Goal: Task Accomplishment & Management: Manage account settings

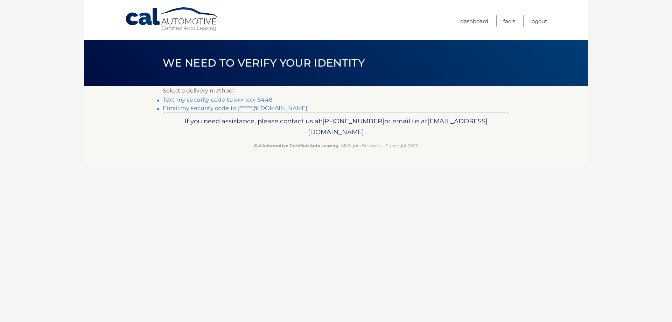
click at [240, 97] on link "Text my security code to xxx-xxx-5448" at bounding box center [218, 99] width 110 height 7
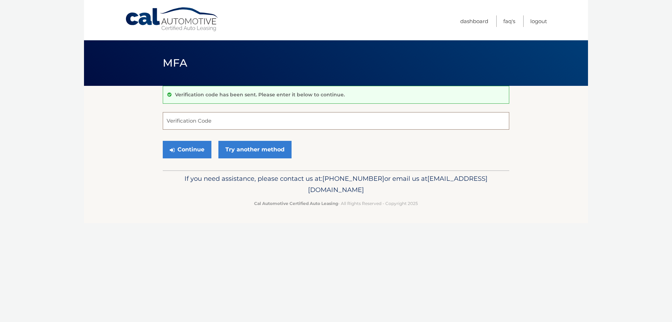
click at [226, 121] on input "Verification Code" at bounding box center [336, 121] width 347 height 18
type input "688701"
click at [191, 147] on button "Continue" at bounding box center [187, 150] width 49 height 18
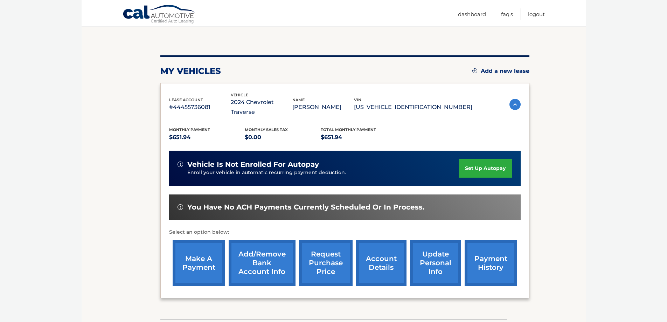
scroll to position [65, 0]
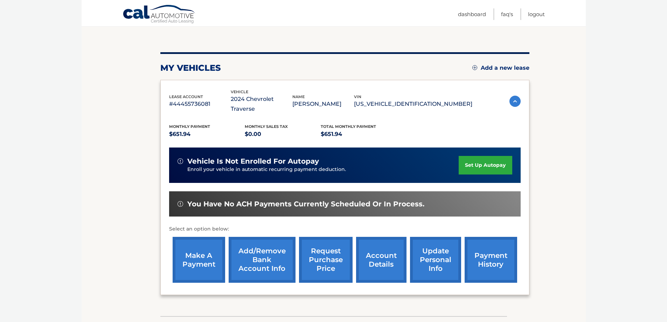
click at [192, 249] on link "make a payment" at bounding box center [199, 260] width 53 height 46
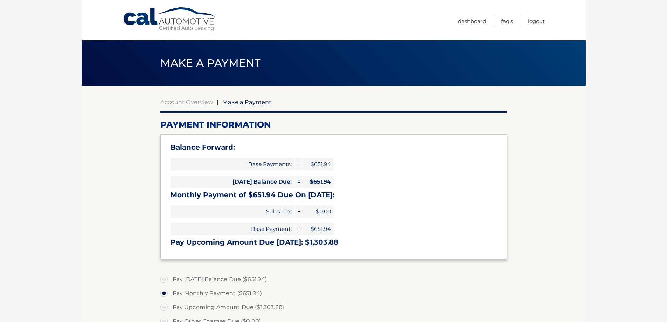
select select "Y2Y2ODgxZmEtOWVhNS00MTY3LWI5MzUtZjUzYWZkYWU4ZmMz"
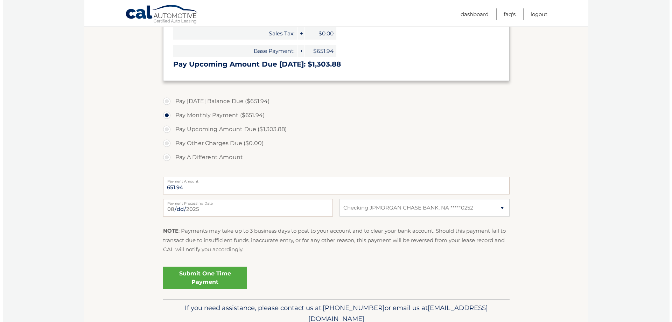
scroll to position [206, 0]
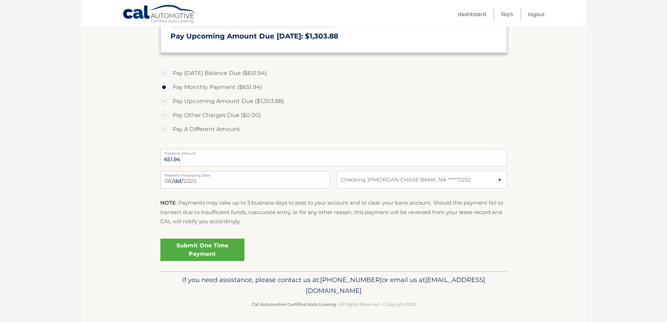
click at [197, 249] on link "Submit One Time Payment" at bounding box center [202, 249] width 84 height 22
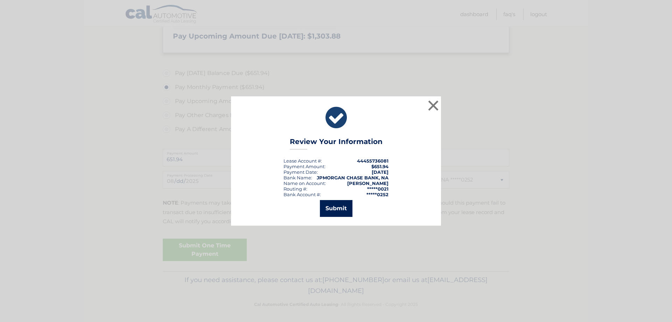
click at [348, 210] on button "Submit" at bounding box center [336, 208] width 33 height 17
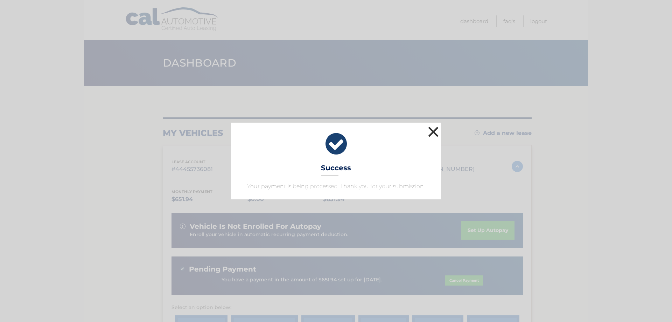
click at [433, 131] on button "×" at bounding box center [433, 132] width 14 height 14
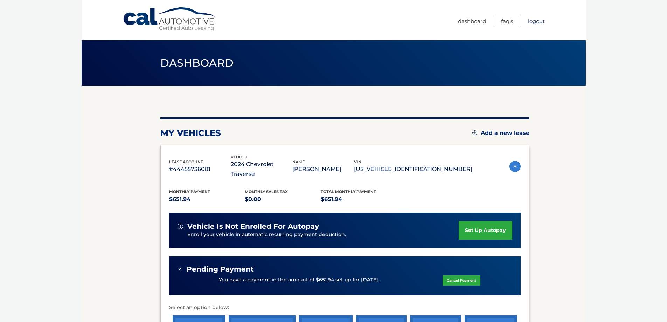
click at [536, 21] on link "Logout" at bounding box center [536, 21] width 17 height 12
